Goal: Transaction & Acquisition: Purchase product/service

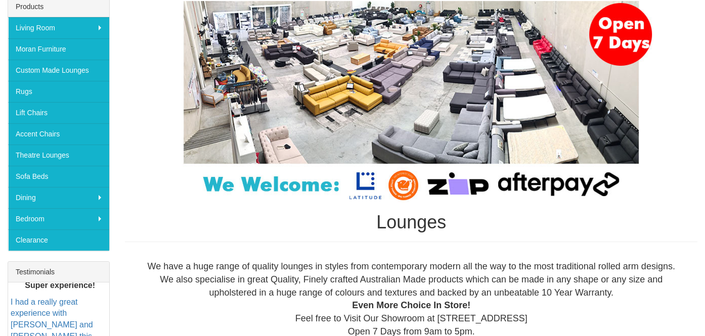
scroll to position [151, 0]
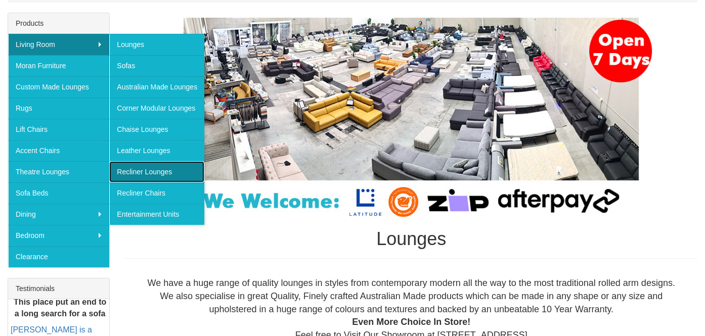
click at [163, 171] on link "Recliner Lounges" at bounding box center [156, 171] width 95 height 21
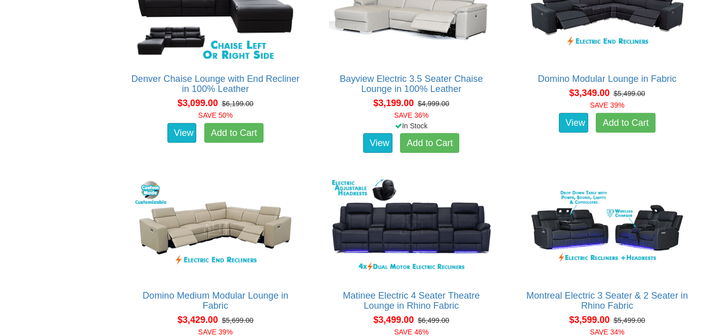
scroll to position [2024, 0]
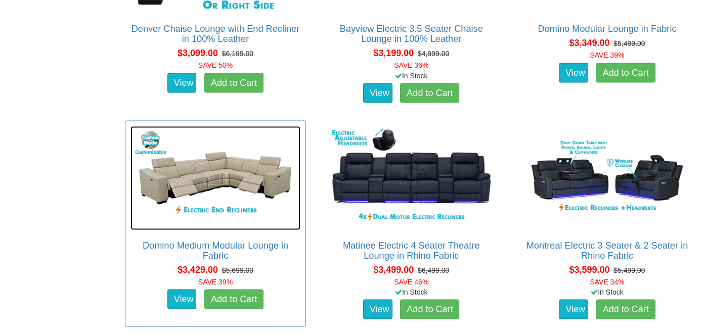
click at [205, 174] on img at bounding box center [216, 178] width 170 height 104
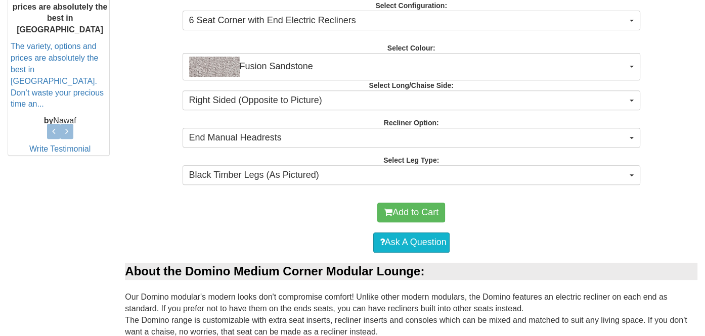
scroll to position [455, 0]
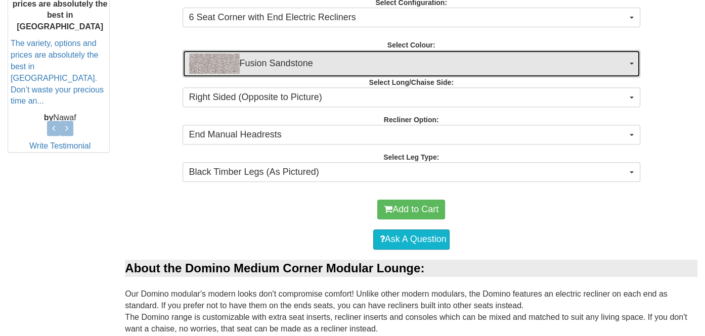
click at [386, 61] on span "Fusion Sandstone" at bounding box center [408, 64] width 438 height 20
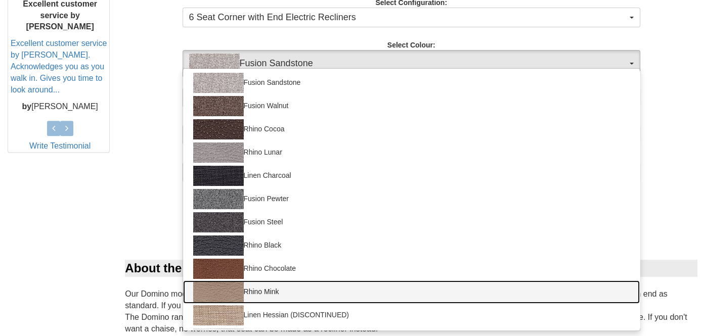
click at [227, 294] on img at bounding box center [218, 292] width 51 height 20
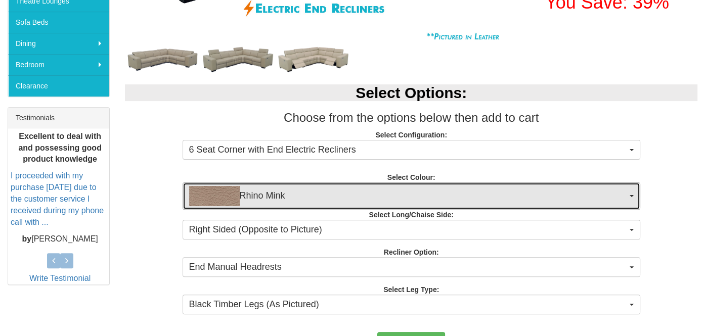
scroll to position [405, 0]
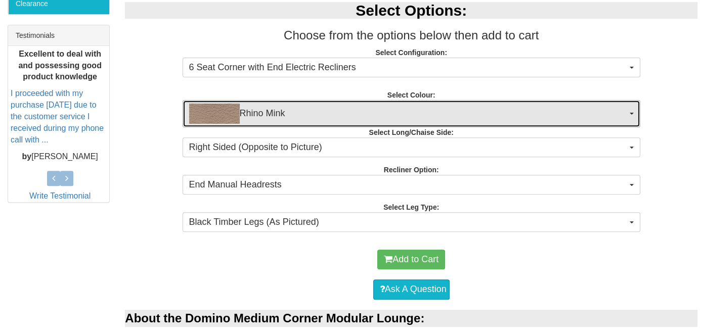
click at [266, 112] on span "Rhino Mink" at bounding box center [408, 114] width 438 height 20
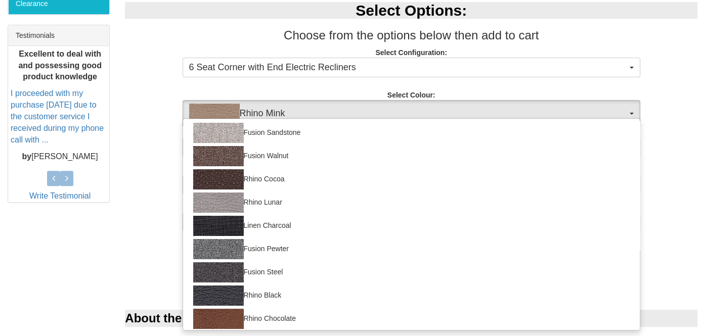
scroll to position [117, 0]
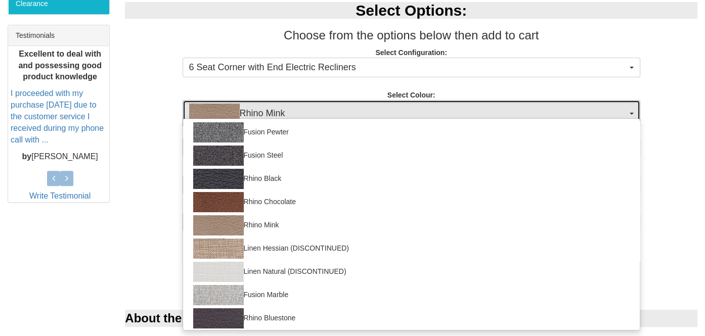
click at [266, 112] on span "Rhino Mink" at bounding box center [408, 114] width 438 height 20
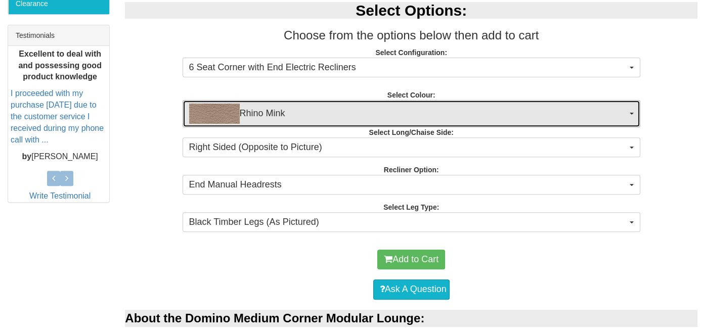
click at [266, 112] on span "Rhino Mink" at bounding box center [408, 114] width 438 height 20
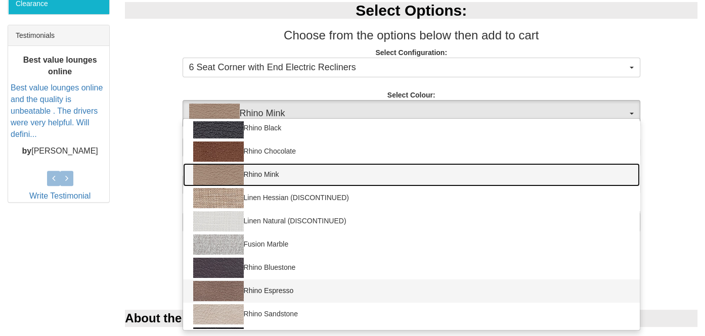
scroll to position [188, 0]
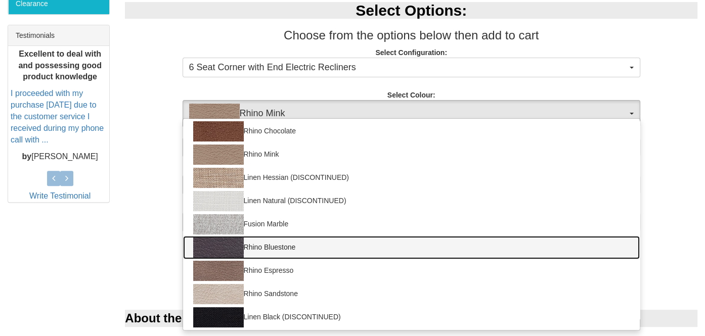
click at [227, 251] on img at bounding box center [218, 248] width 51 height 20
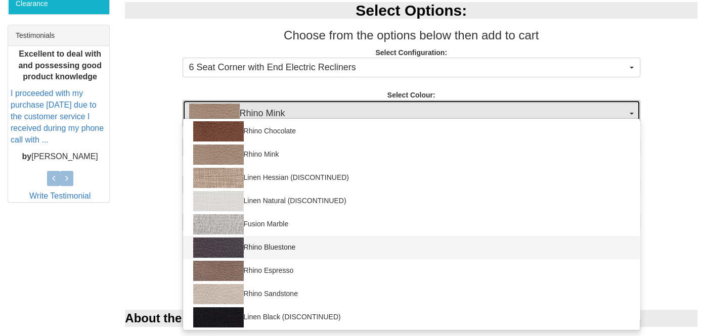
select select "1561"
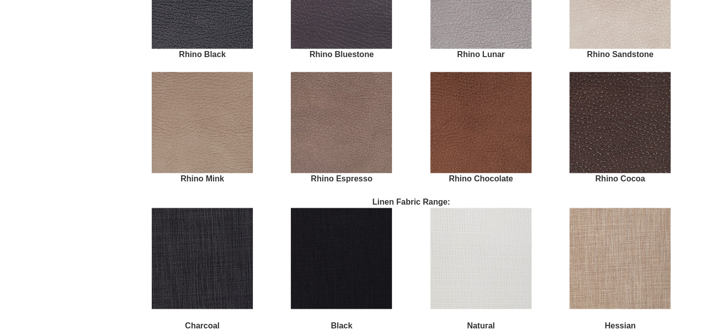
scroll to position [2226, 0]
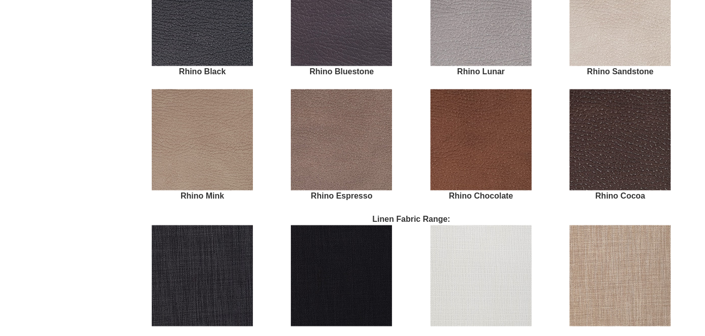
click at [462, 47] on img at bounding box center [481, 15] width 101 height 101
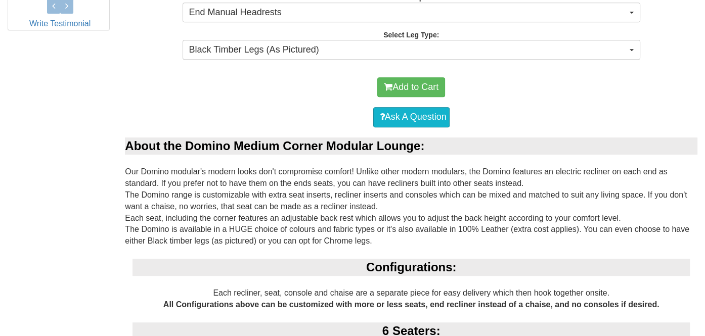
scroll to position [546, 0]
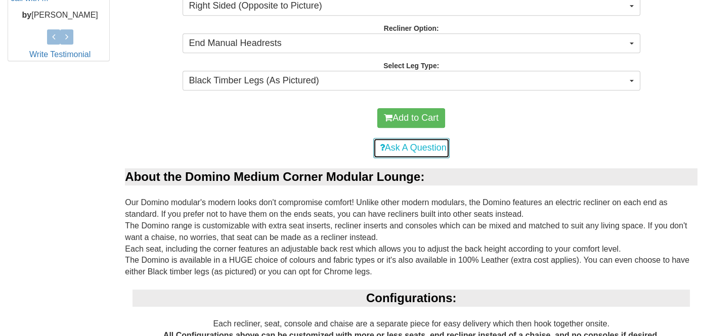
click at [403, 147] on link "Ask A Question" at bounding box center [411, 148] width 76 height 20
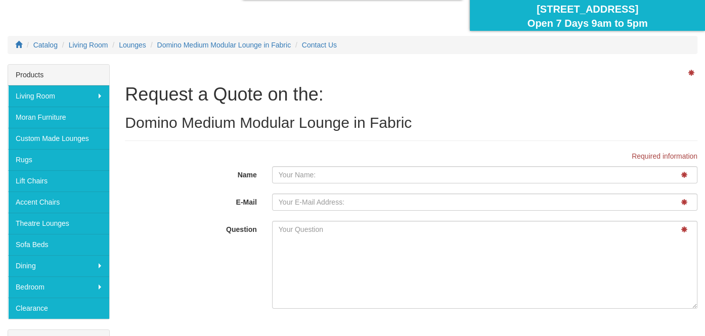
scroll to position [101, 0]
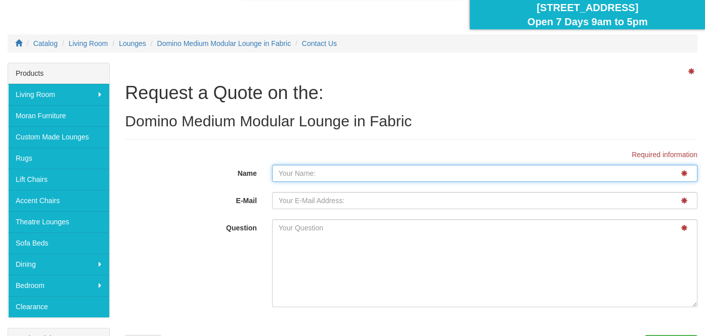
click at [293, 174] on input "Name" at bounding box center [485, 173] width 426 height 17
type input "[PERSON_NAME]"
type input "aimeefloyd77@gmail.com"
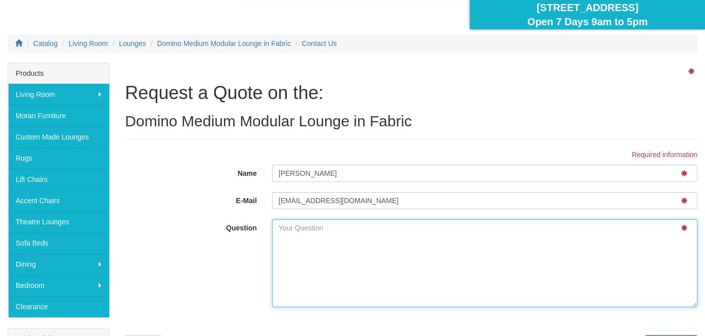
click at [288, 233] on textarea "Question" at bounding box center [485, 264] width 426 height 88
type textarea "Good afternoon was after a quote on the"
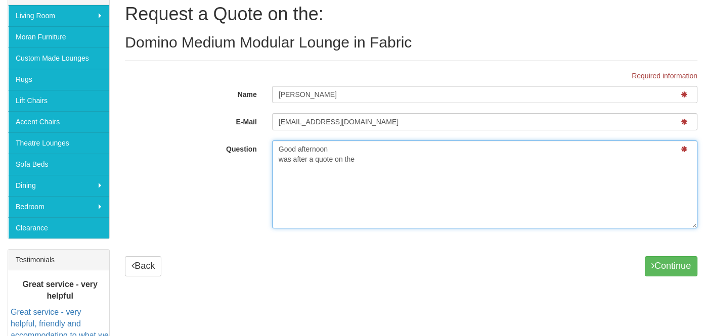
scroll to position [151, 0]
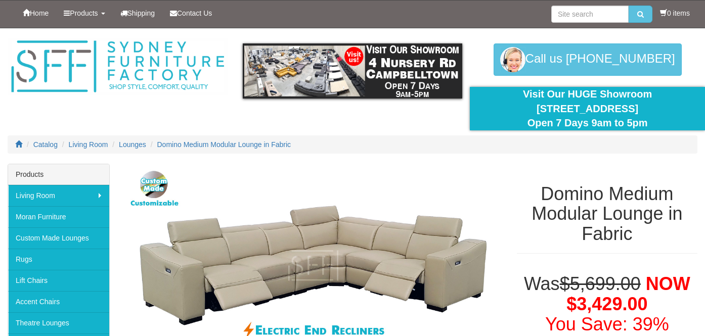
select select "1561"
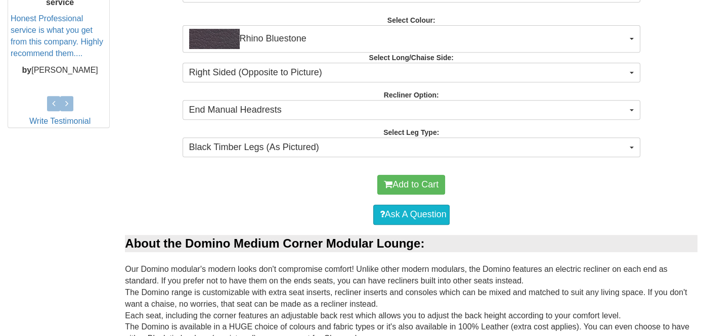
scroll to position [546, 0]
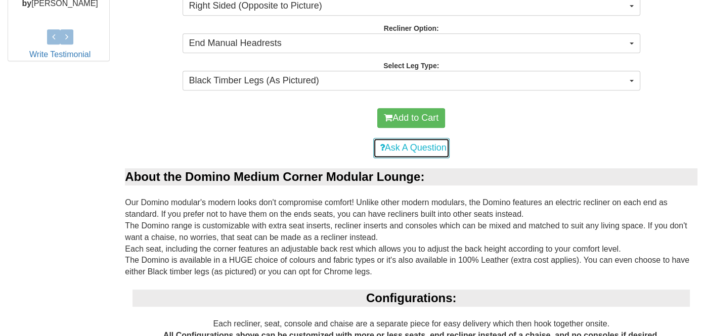
click at [419, 144] on link "Ask A Question" at bounding box center [411, 148] width 76 height 20
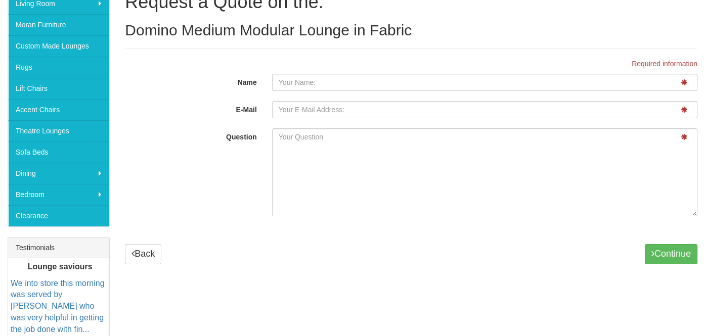
scroll to position [202, 0]
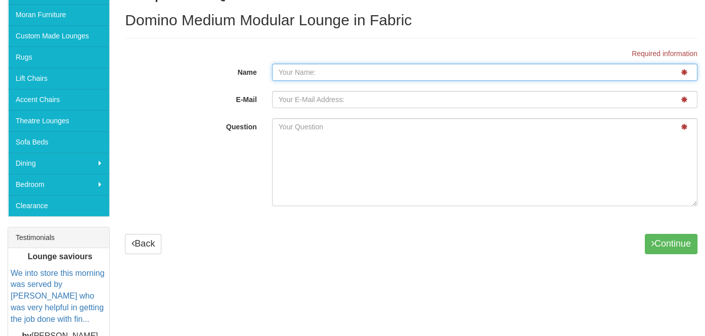
click at [292, 68] on input "Name" at bounding box center [485, 72] width 426 height 17
type input "[PERSON_NAME]"
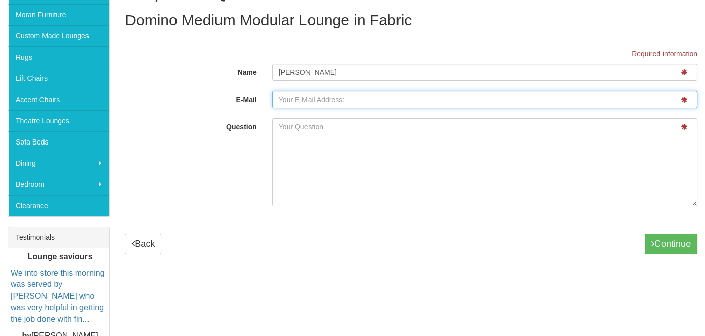
type input "[EMAIL_ADDRESS][DOMAIN_NAME]"
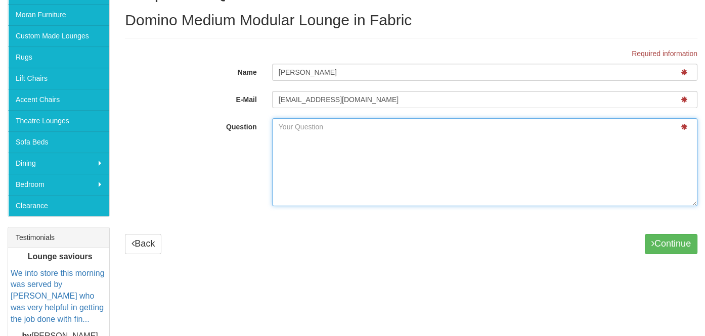
click at [301, 138] on textarea "Question" at bounding box center [485, 162] width 426 height 88
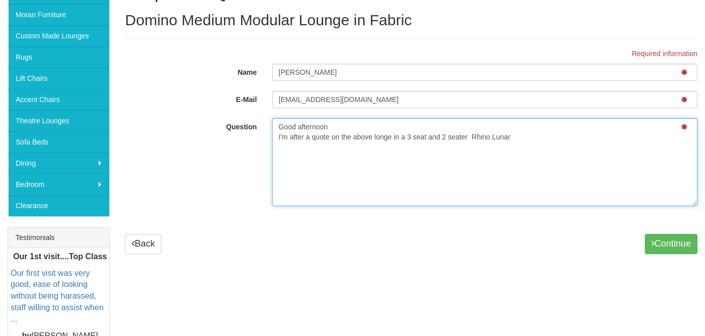
drag, startPoint x: 381, startPoint y: 137, endPoint x: 363, endPoint y: 148, distance: 20.7
click at [356, 150] on textarea "Good afternoon I'm after a quote on the above longe in a 3 seat and 2 seater Rh…" at bounding box center [485, 162] width 426 height 88
click at [380, 138] on textarea "Good afternoon I'm after a quote on the above longe in a 3 seat and 2 seater Rh…" at bounding box center [485, 162] width 426 height 88
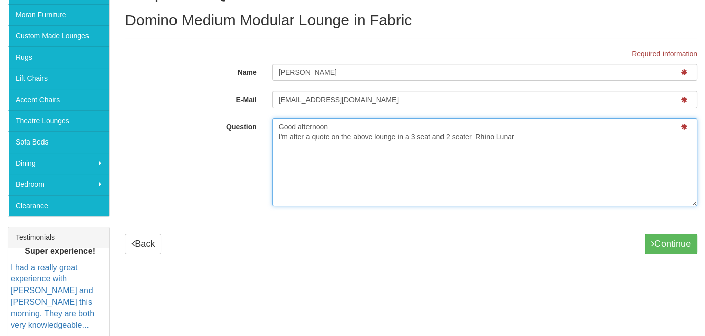
click at [520, 138] on textarea "Good afternoon I'm after a quote on the above lounge in a 3 seat and 2 seater R…" at bounding box center [485, 162] width 426 height 88
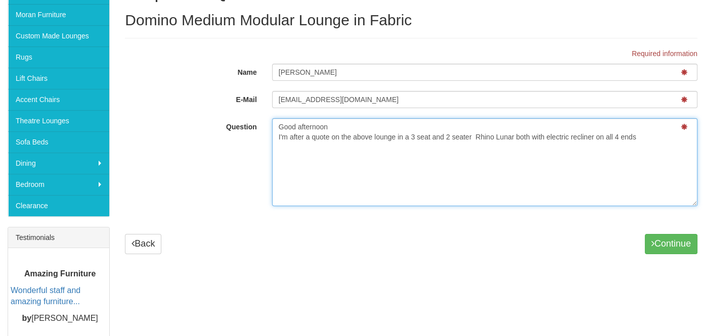
click at [591, 136] on textarea "Good afternoon I'm after a quote on the above lounge in a 3 seat and 2 seater R…" at bounding box center [485, 162] width 426 height 88
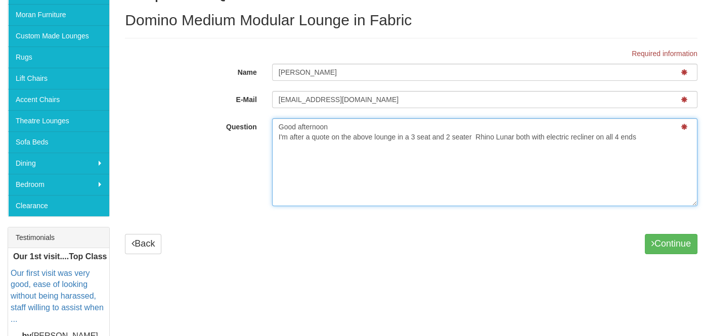
click at [594, 136] on textarea "Good afternoon I'm after a quote on the above lounge in a 3 seat and 2 seater R…" at bounding box center [485, 162] width 426 height 88
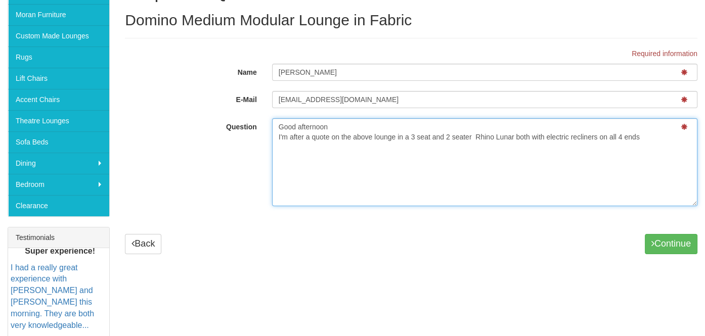
click at [641, 137] on textarea "Good afternoon I'm after a quote on the above lounge in a 3 seat and 2 seater R…" at bounding box center [485, 162] width 426 height 88
type textarea "Good afternoon I'm after a quote on the above lounge in a 3 seat and 2 seater R…"
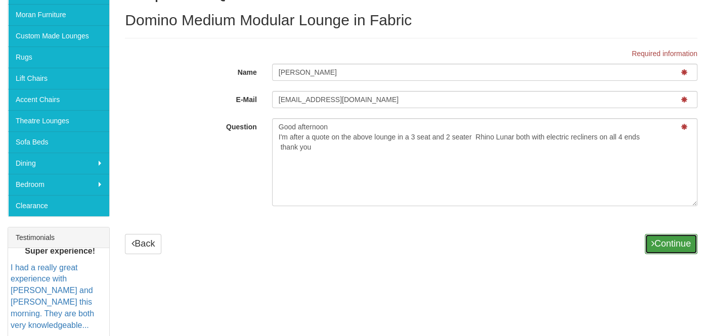
click at [670, 246] on button "Continue" at bounding box center [671, 244] width 53 height 20
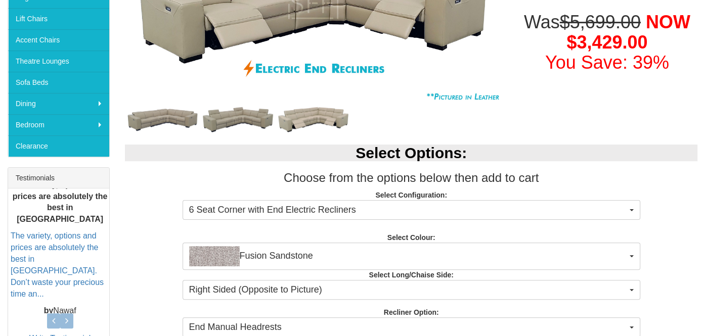
scroll to position [304, 0]
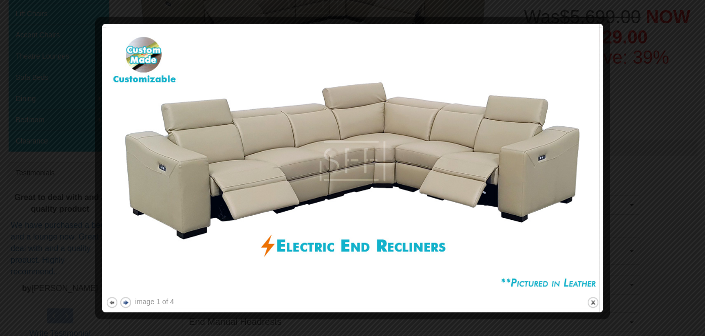
click at [127, 301] on button "next" at bounding box center [125, 303] width 13 height 13
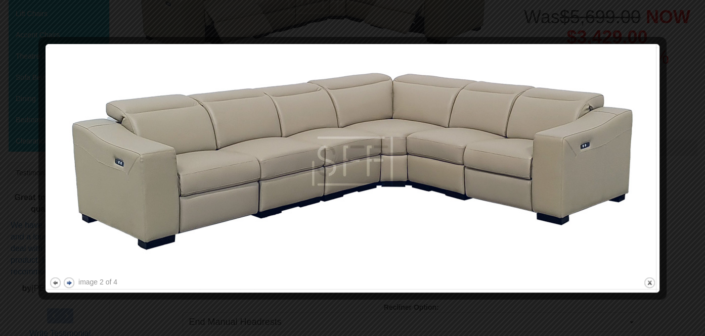
click at [127, 301] on div at bounding box center [352, 168] width 705 height 336
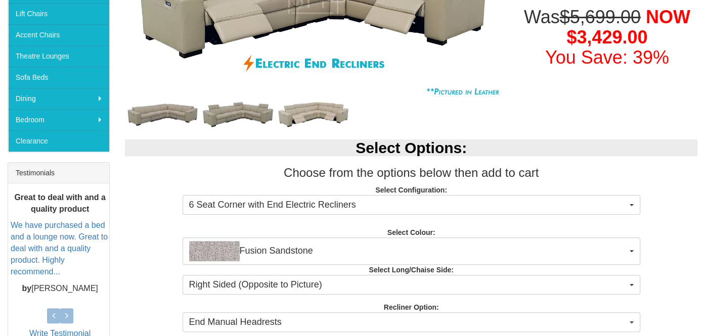
click at [127, 301] on div "Select Options: Choose from the options below then add to cart Select Configura…" at bounding box center [411, 253] width 588 height 247
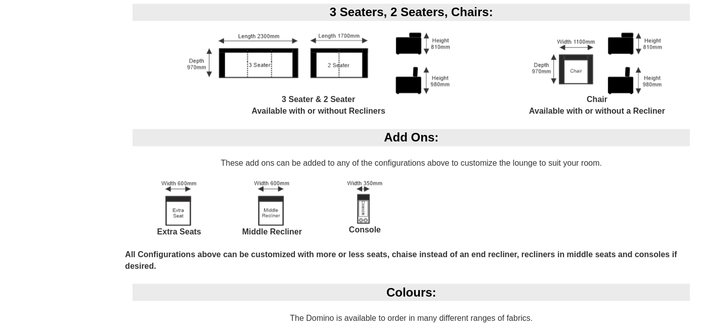
scroll to position [1720, 0]
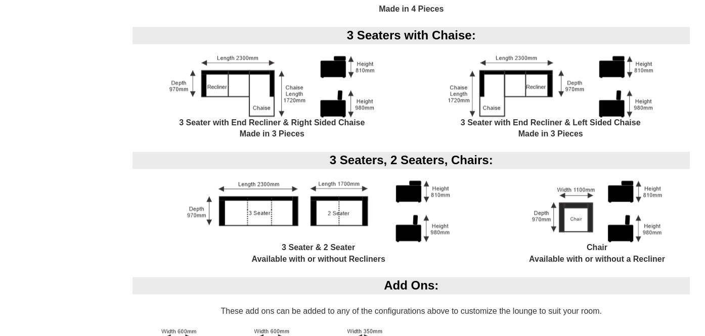
click at [254, 218] on img at bounding box center [318, 212] width 263 height 62
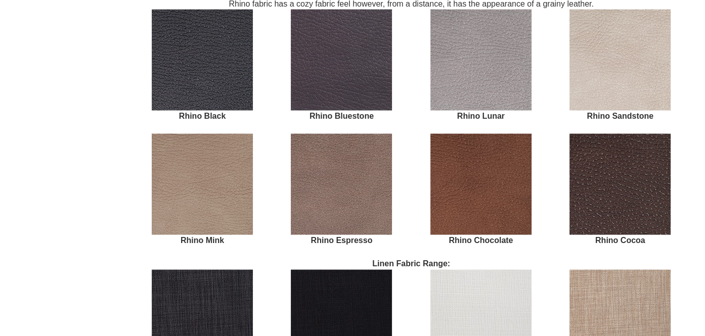
scroll to position [2226, 0]
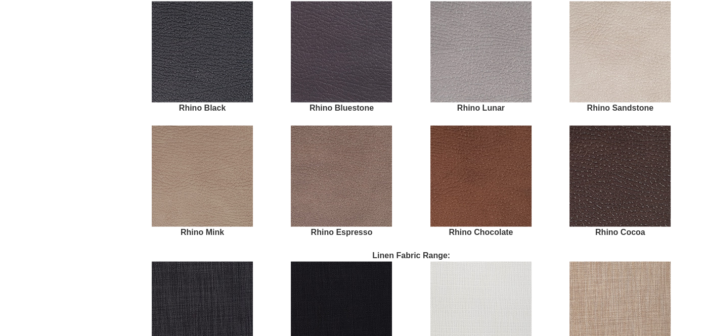
click at [483, 86] on img at bounding box center [481, 52] width 101 height 101
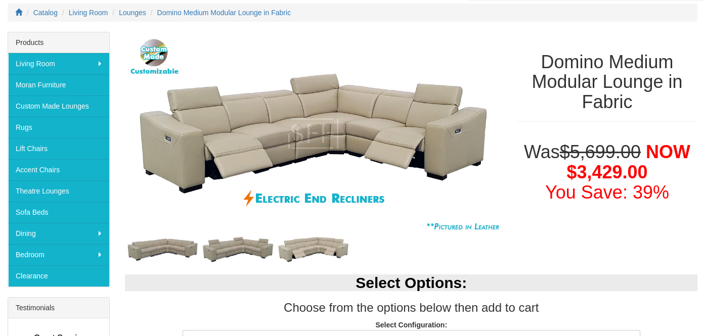
scroll to position [125, 0]
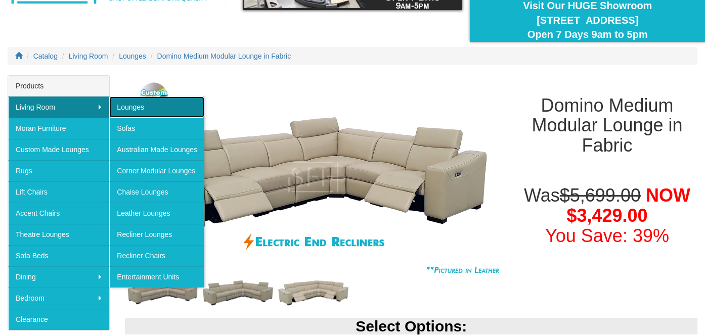
click at [168, 108] on link "Lounges" at bounding box center [156, 107] width 95 height 21
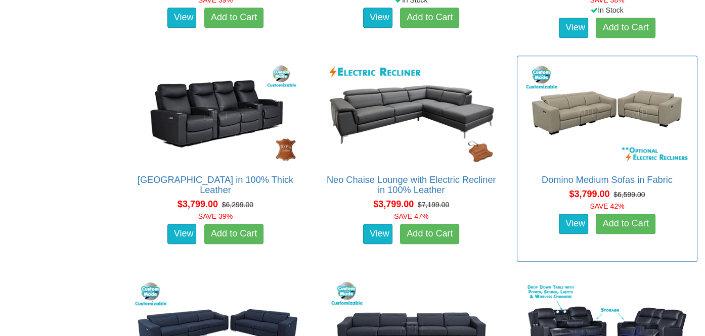
scroll to position [5515, 0]
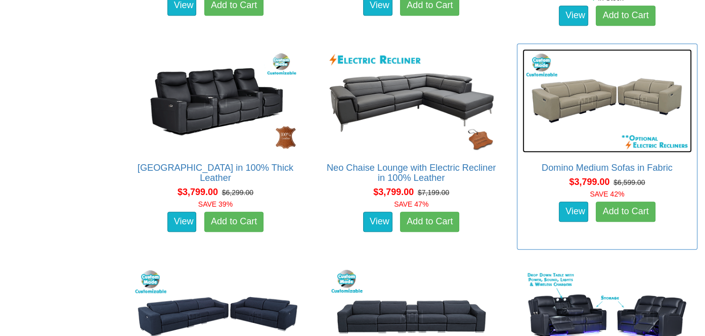
click at [586, 103] on img at bounding box center [608, 101] width 170 height 104
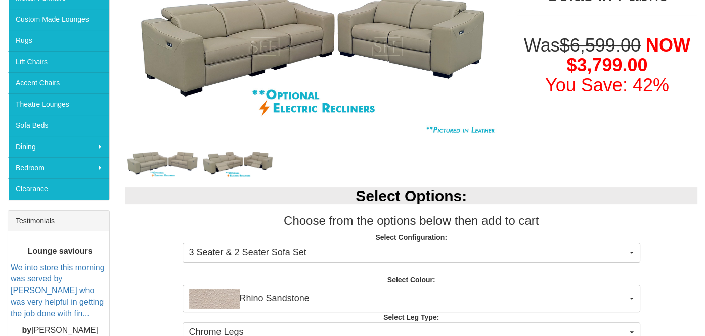
scroll to position [202, 0]
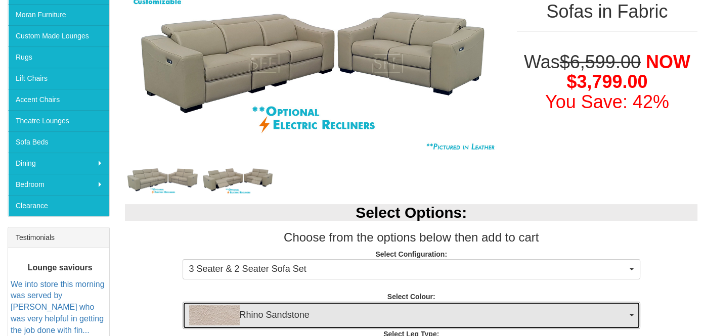
click at [315, 317] on span "Rhino Sandstone" at bounding box center [408, 316] width 438 height 20
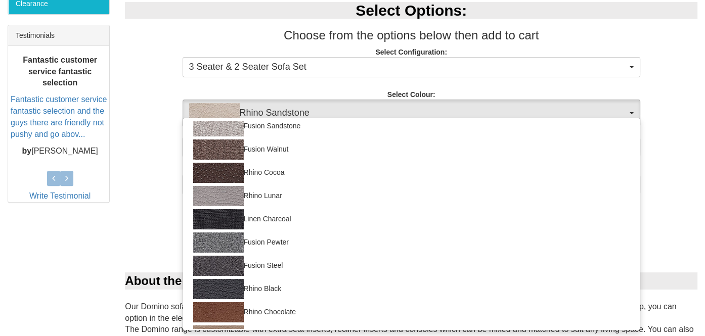
scroll to position [36, 0]
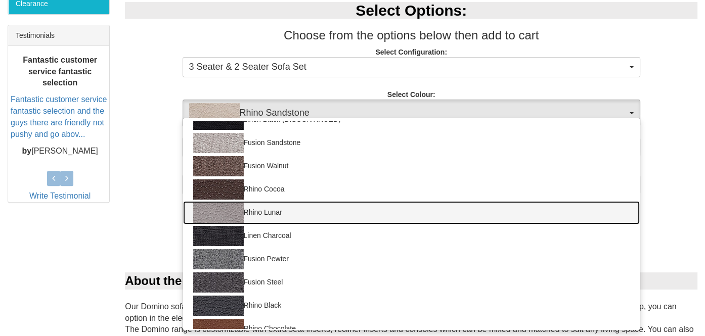
click at [224, 217] on img at bounding box center [218, 213] width 51 height 20
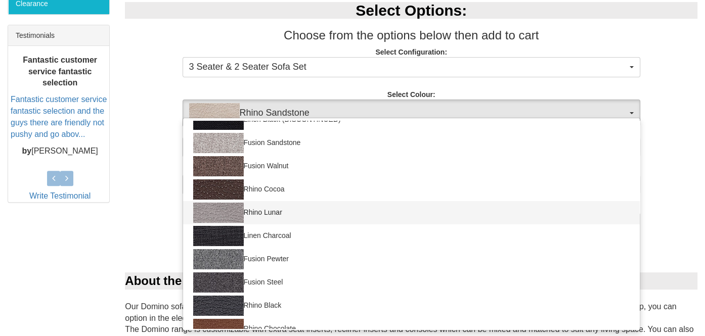
select select "1559"
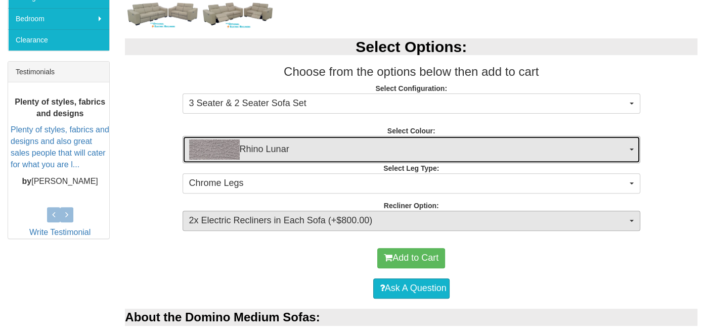
scroll to position [354, 0]
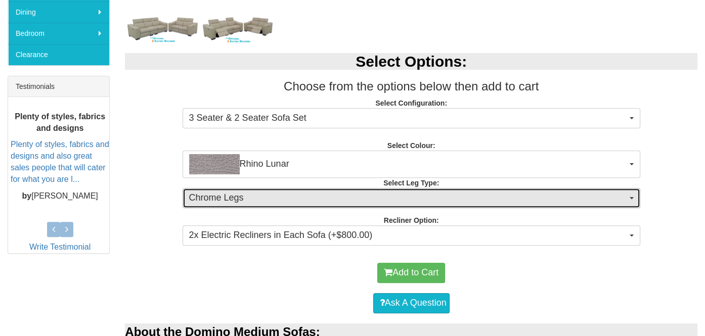
click at [433, 196] on span "Chrome Legs" at bounding box center [408, 198] width 438 height 13
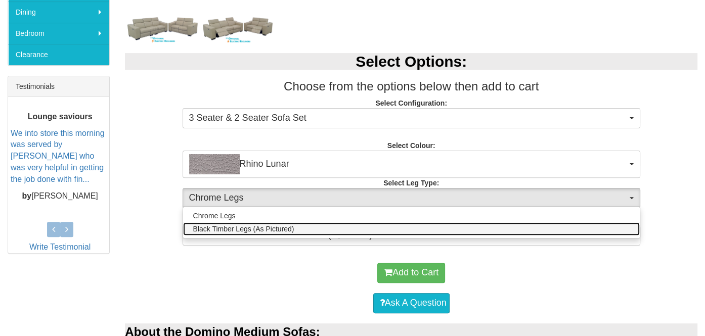
click at [279, 230] on span "Black Timber Legs (As Pictured)" at bounding box center [243, 229] width 101 height 10
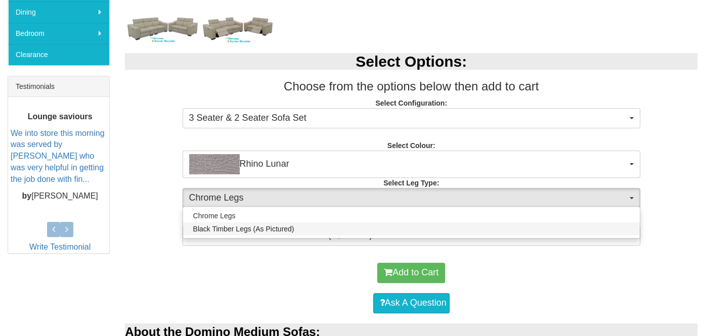
select select "1711"
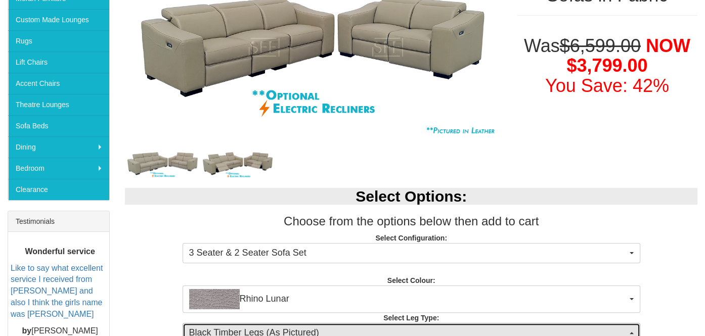
scroll to position [202, 0]
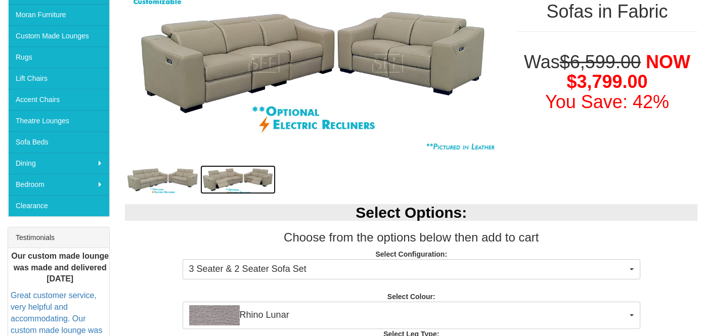
click at [221, 185] on img at bounding box center [237, 179] width 75 height 29
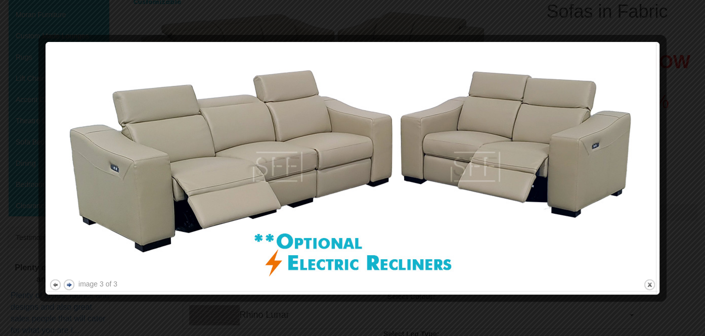
click at [66, 286] on button "next" at bounding box center [69, 285] width 13 height 13
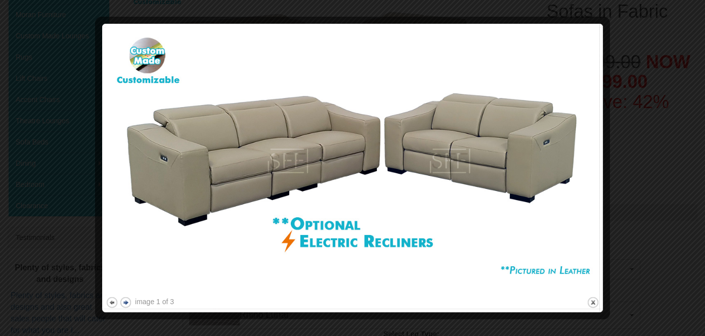
click at [66, 286] on div at bounding box center [352, 168] width 705 height 336
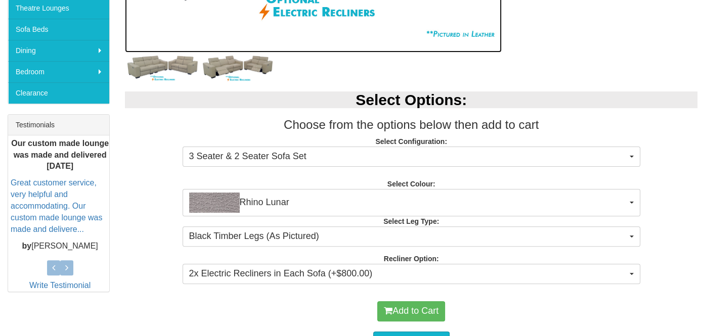
scroll to position [315, 0]
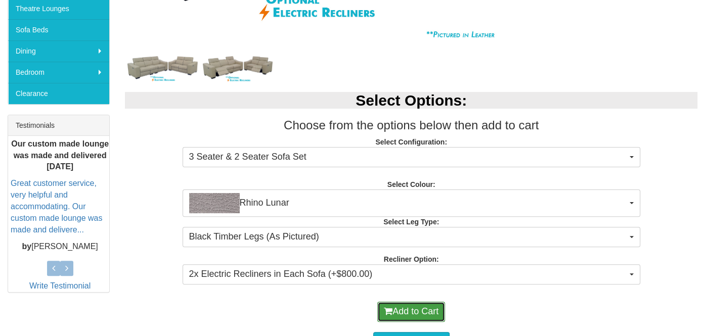
click at [420, 308] on button "Add to Cart" at bounding box center [411, 312] width 68 height 20
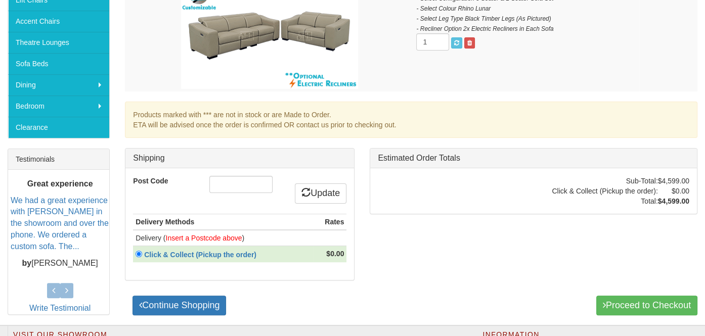
scroll to position [304, 0]
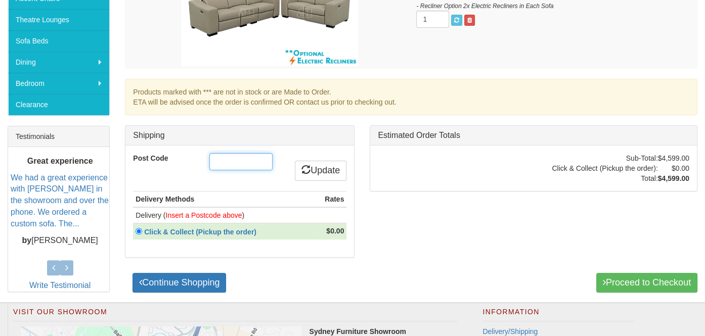
click at [219, 162] on input "Post Code" at bounding box center [240, 161] width 63 height 17
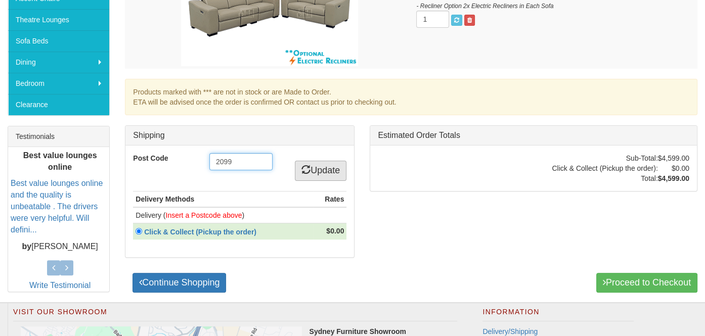
type input "2099"
click at [314, 170] on link "Update" at bounding box center [321, 171] width 52 height 20
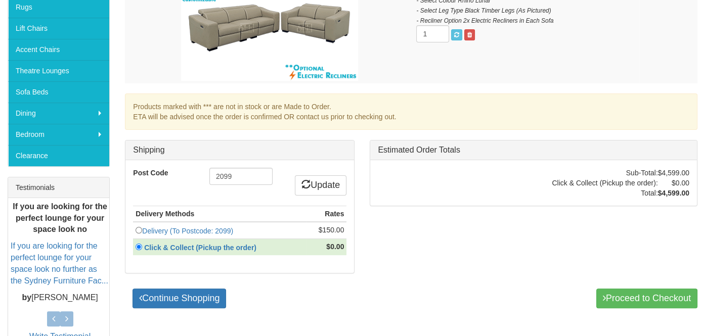
scroll to position [252, 0]
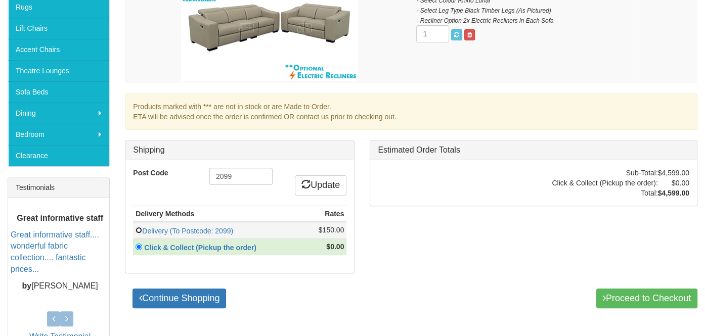
click at [138, 228] on input "radio" at bounding box center [139, 230] width 7 height 7
